Goal: Find contact information: Find contact information

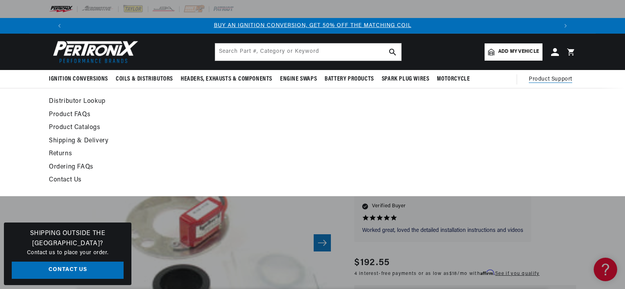
click at [545, 81] on span "Product Support" at bounding box center [550, 79] width 43 height 9
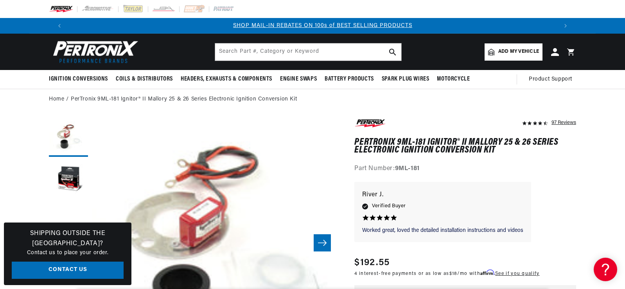
scroll to position [0, 489]
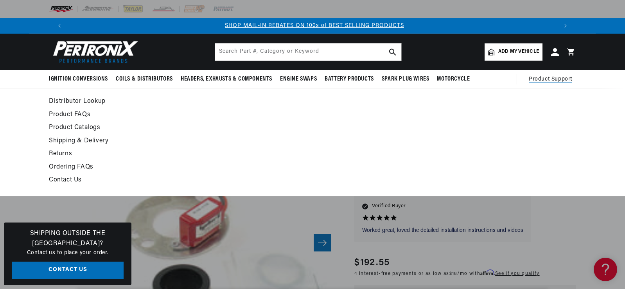
click at [543, 77] on span "Product Support" at bounding box center [550, 79] width 43 height 9
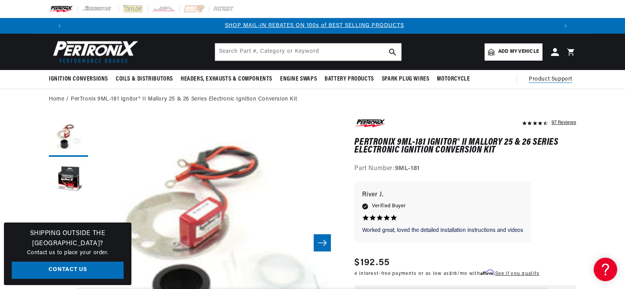
click at [543, 77] on span "Product Support" at bounding box center [550, 79] width 43 height 9
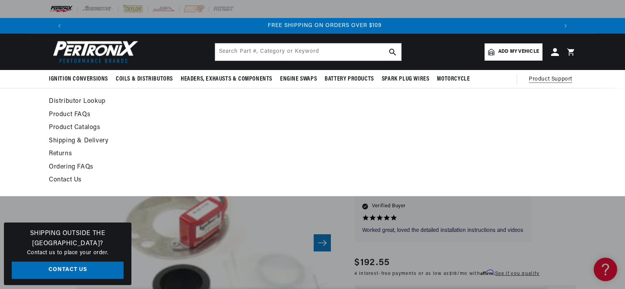
click at [543, 78] on span "Product Support" at bounding box center [550, 79] width 43 height 9
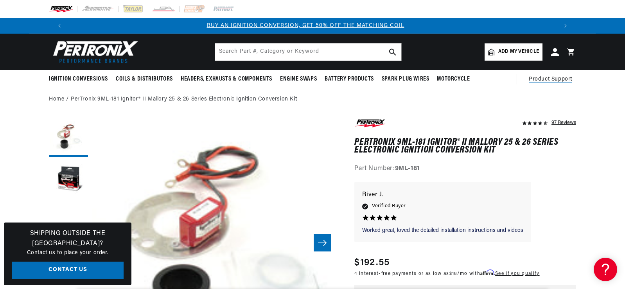
scroll to position [0, 0]
click at [543, 78] on span "Product Support" at bounding box center [550, 79] width 43 height 9
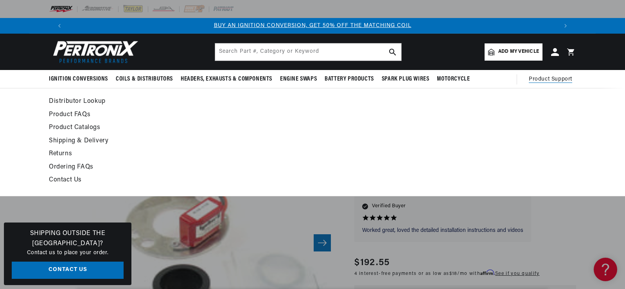
click at [543, 78] on span "Product Support" at bounding box center [550, 79] width 43 height 9
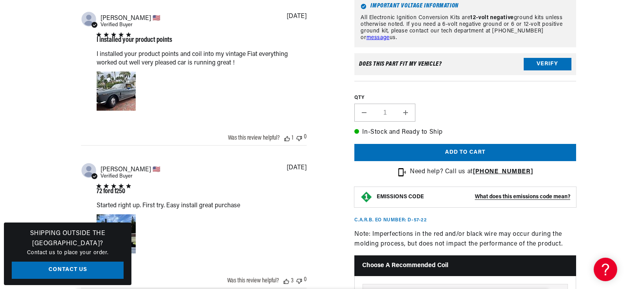
scroll to position [665, 0]
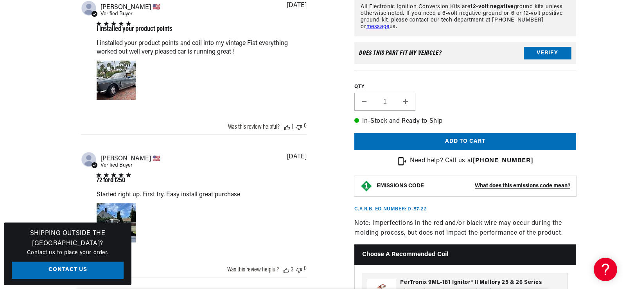
click at [498, 162] on strong "[PHONE_NUMBER]" at bounding box center [503, 161] width 60 height 6
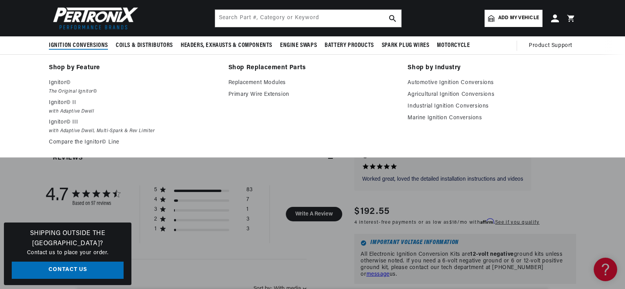
scroll to position [0, 0]
click at [96, 45] on span "Ignition Conversions" at bounding box center [78, 45] width 59 height 8
